Goal: Task Accomplishment & Management: Manage account settings

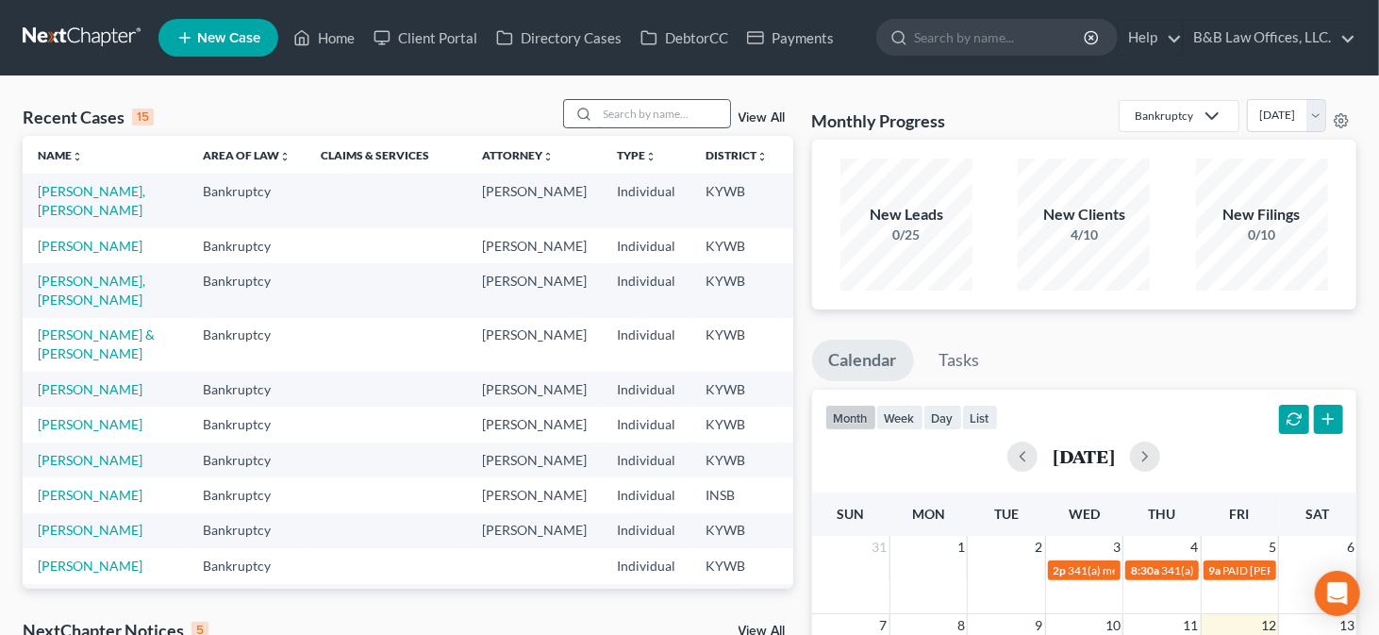
click at [675, 117] on input "search" at bounding box center [664, 113] width 132 height 27
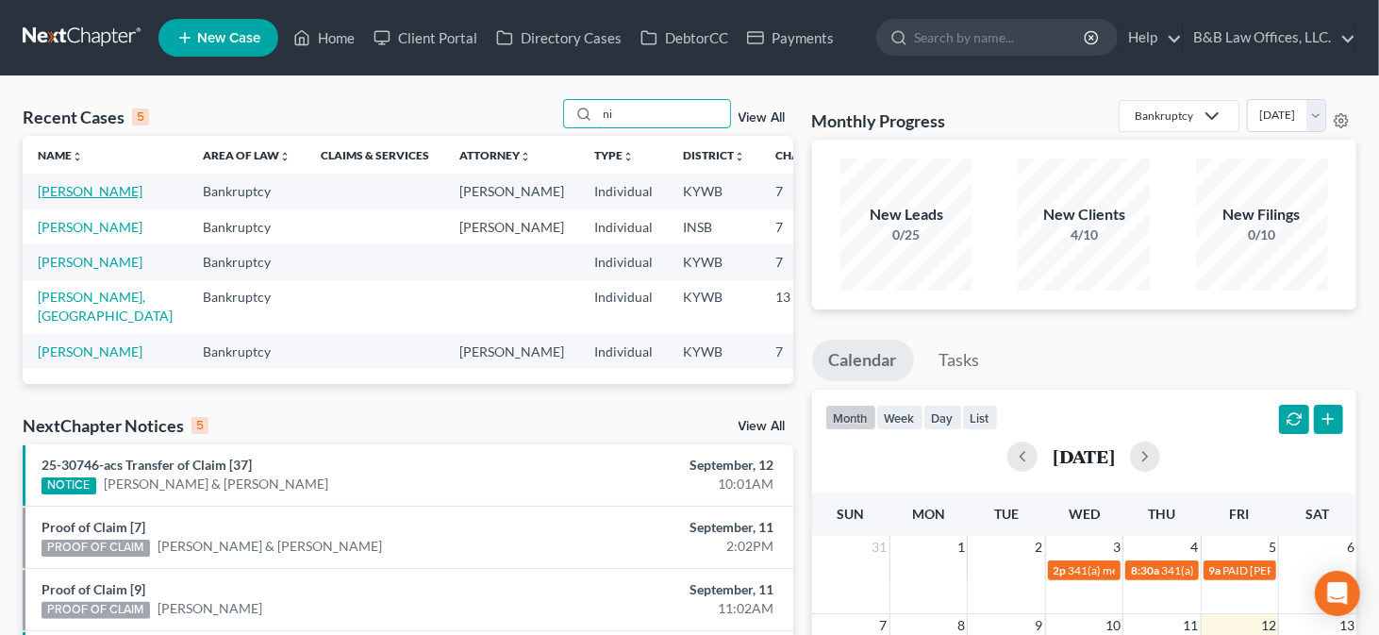
type input "ni"
click at [61, 199] on link "[PERSON_NAME]" at bounding box center [90, 191] width 105 height 16
select select "9"
select select "2"
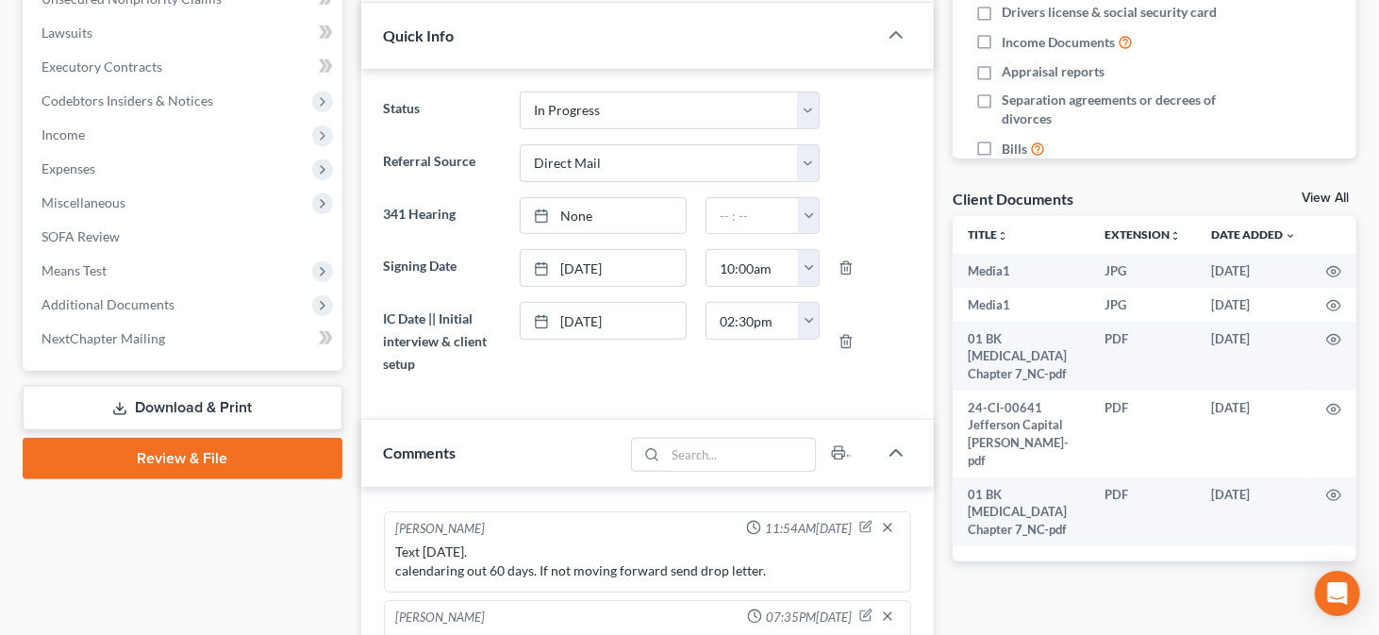
scroll to position [537, 0]
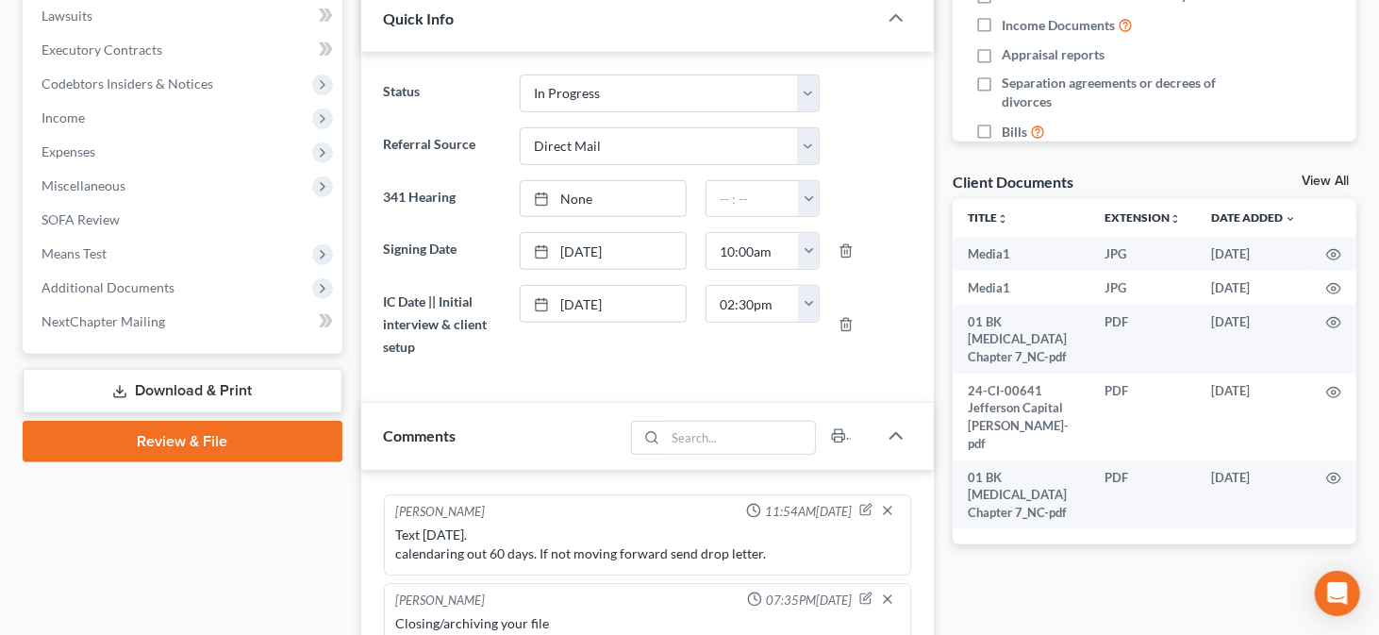
click at [1315, 175] on link "View All" at bounding box center [1325, 180] width 47 height 13
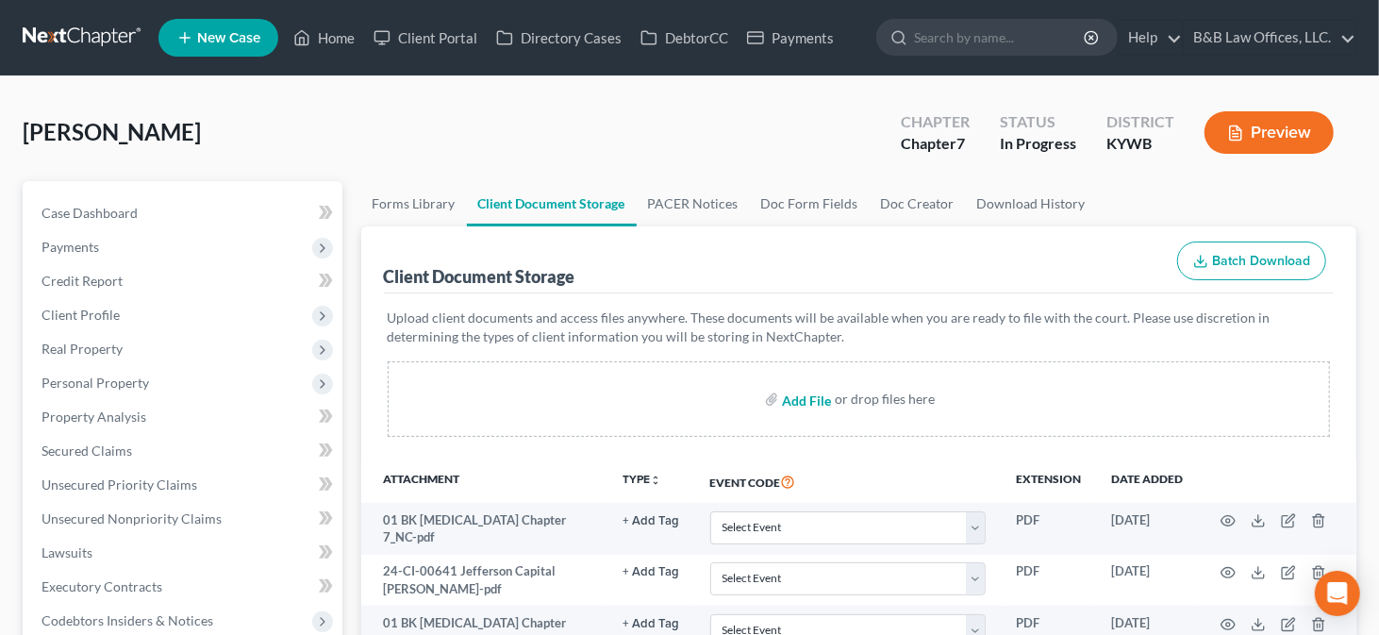
click at [798, 406] on input "file" at bounding box center [804, 399] width 45 height 34
type input "C:\fakepath\tax-document (1).pdf"
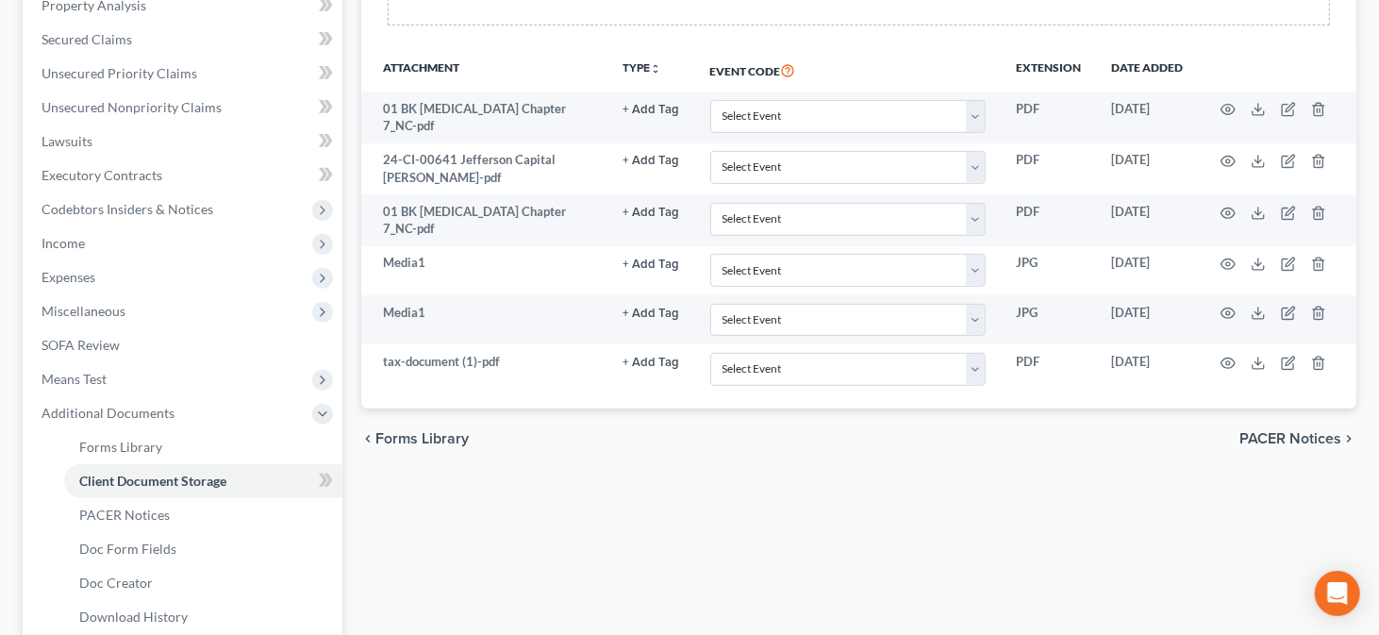
scroll to position [436, 0]
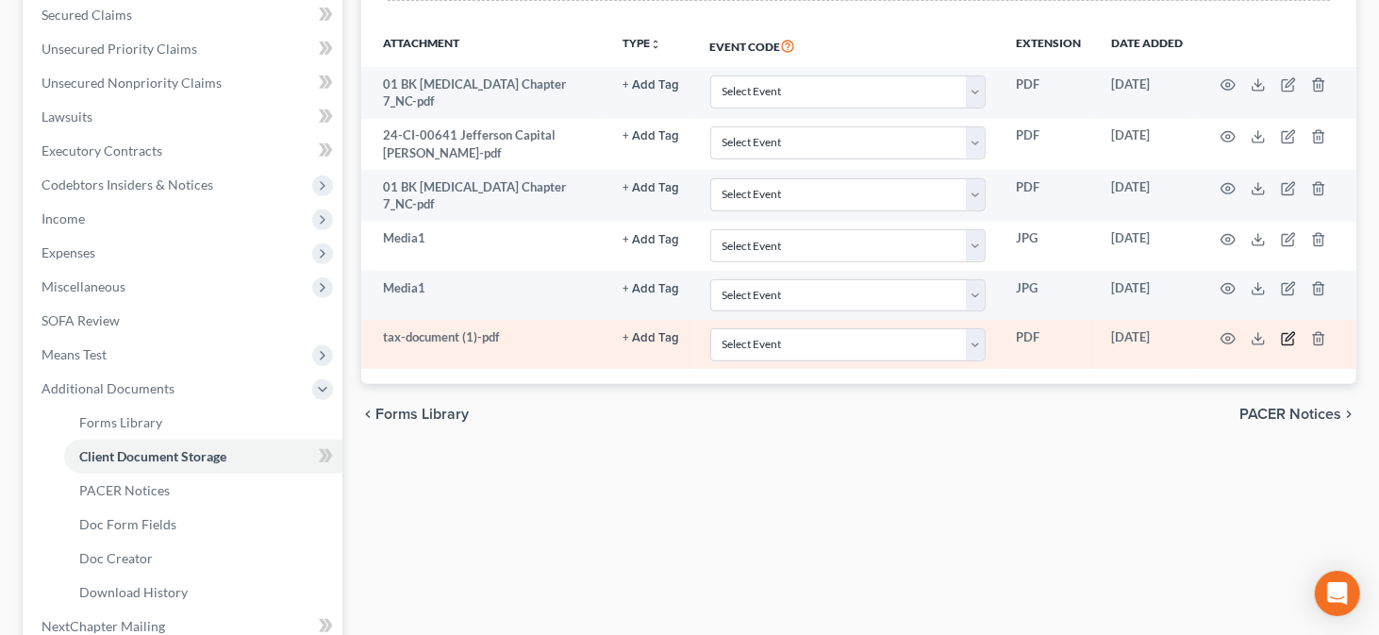
click at [1288, 334] on icon "button" at bounding box center [1288, 338] width 15 height 15
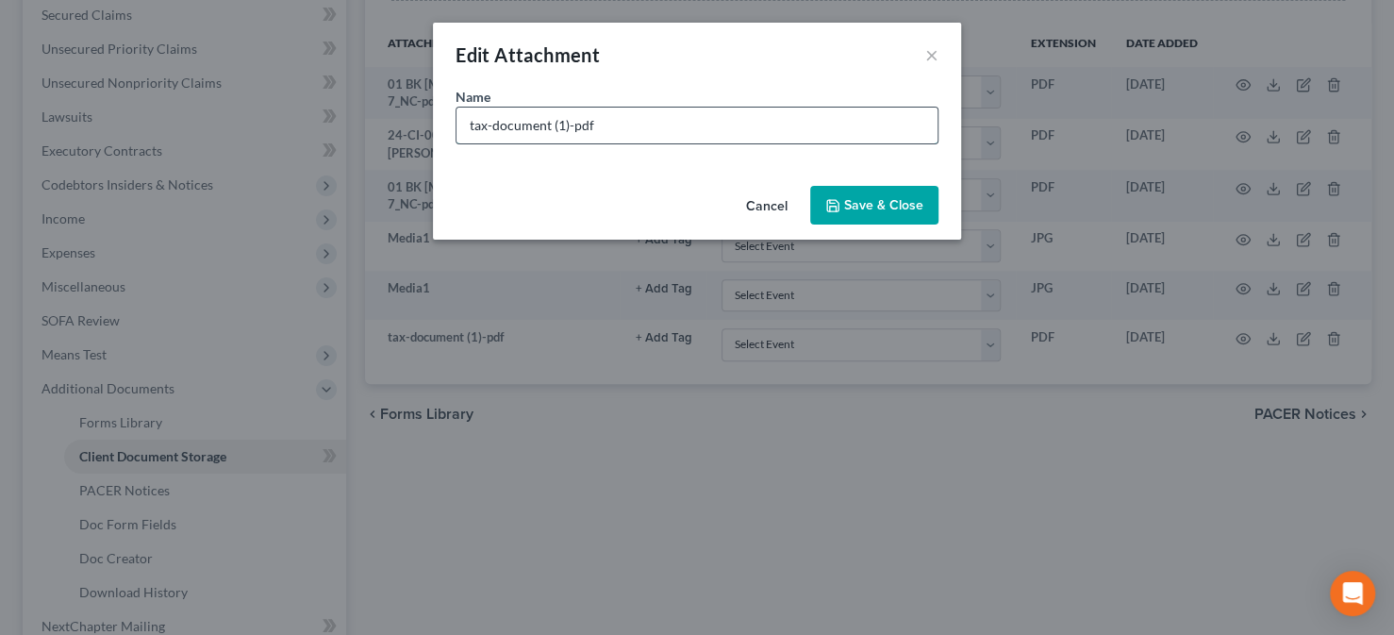
click at [688, 134] on input "tax-document (1)-pdf" at bounding box center [697, 126] width 481 height 36
type input "t"
type input "2023 tax return"
click at [868, 201] on span "Save & Close" at bounding box center [883, 205] width 79 height 16
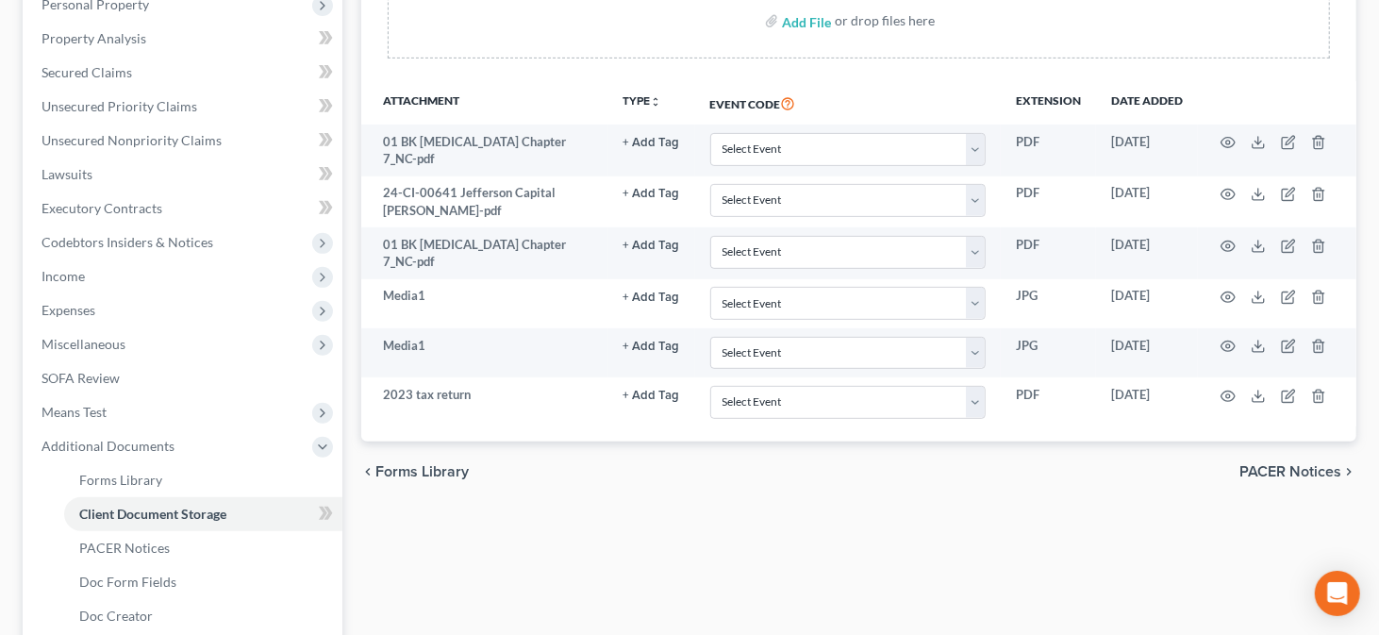
scroll to position [360, 0]
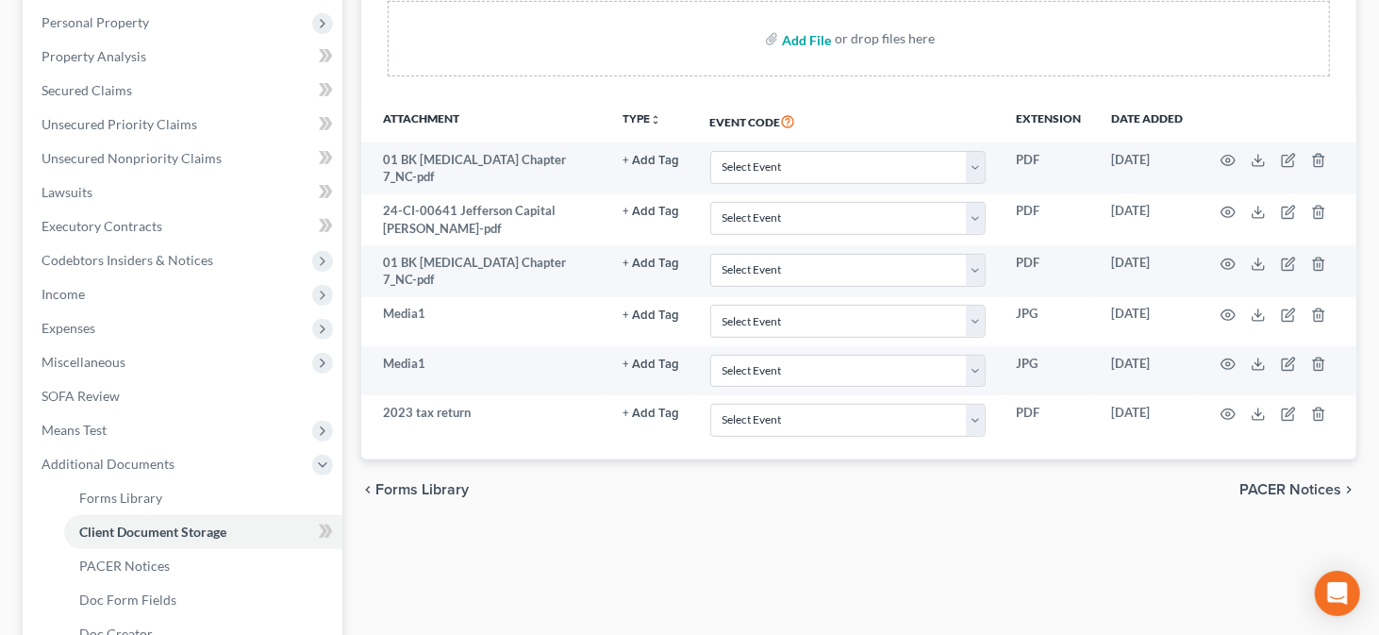
click at [788, 27] on input "file" at bounding box center [804, 39] width 45 height 34
type input "C:\fakepath\tax-document (3).pdf"
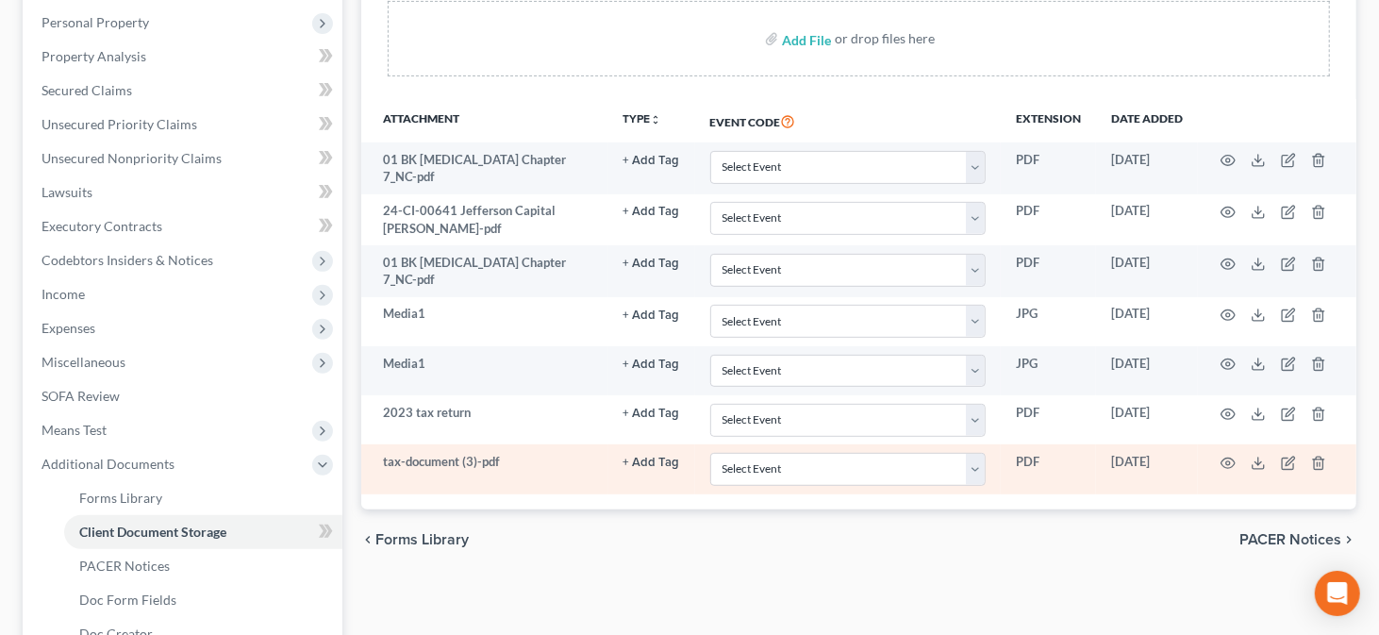
click at [1288, 461] on td at bounding box center [1277, 468] width 158 height 49
click at [1288, 459] on icon "button" at bounding box center [1287, 462] width 11 height 11
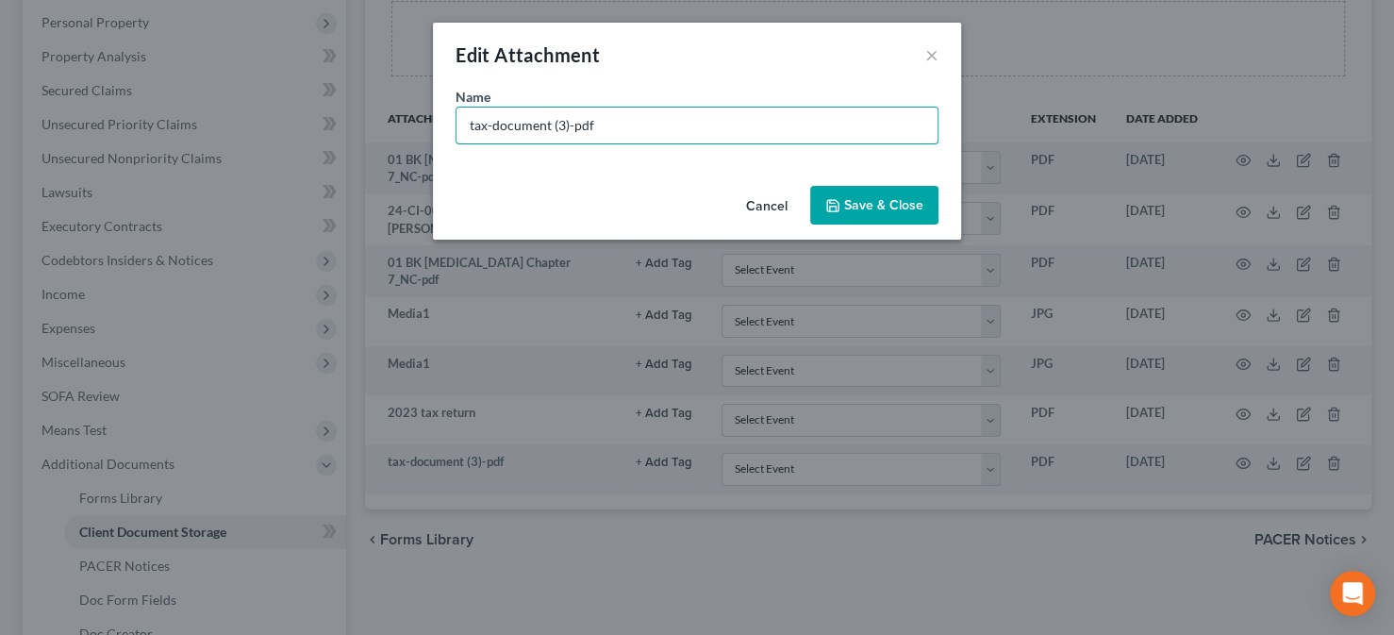
drag, startPoint x: 682, startPoint y: 123, endPoint x: 330, endPoint y: 146, distance: 352.6
click at [474, 108] on input "tax-document (3)-pdf" at bounding box center [697, 126] width 481 height 36
type input "t"
type input "2024 tax return"
click at [848, 222] on button "Save & Close" at bounding box center [874, 206] width 128 height 40
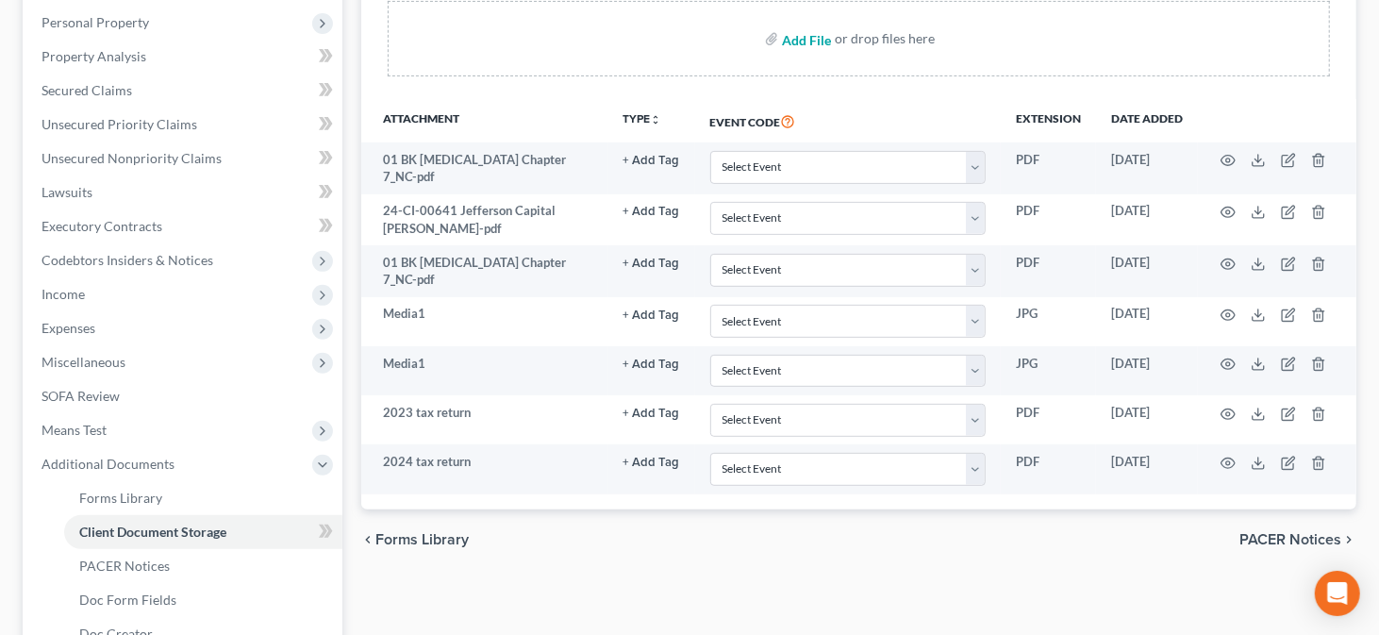
click at [793, 27] on input "file" at bounding box center [804, 39] width 45 height 34
type input "C:\fakepath\paystubs.pdf"
